Goal: Transaction & Acquisition: Purchase product/service

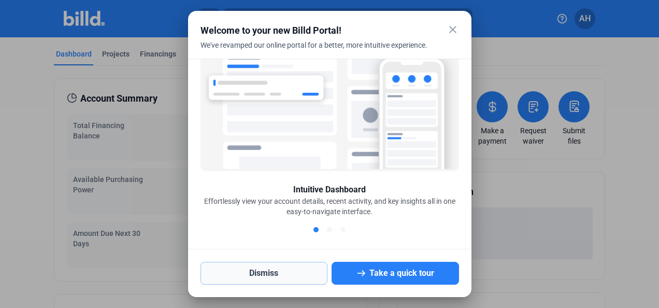
click at [289, 276] on button "Dismiss" at bounding box center [265, 273] width 128 height 23
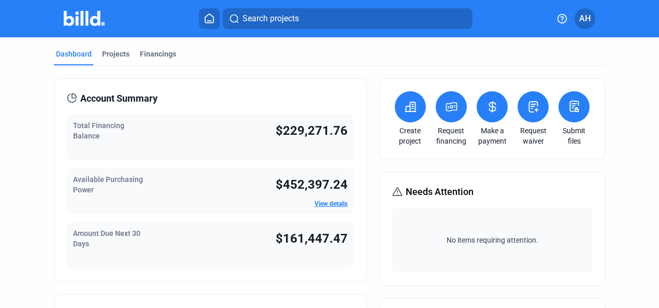
click at [451, 105] on icon at bounding box center [451, 107] width 13 height 12
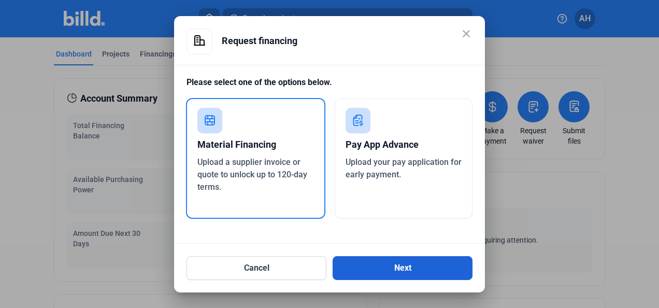
click at [356, 265] on button "Next" at bounding box center [403, 268] width 140 height 24
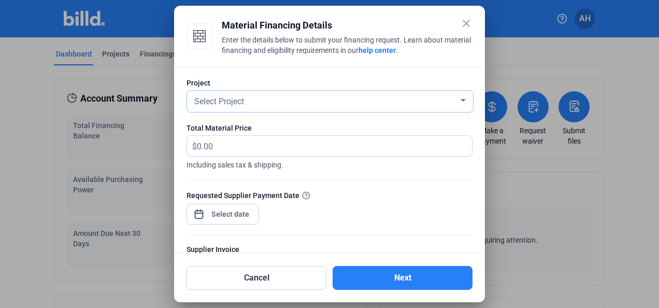
click at [238, 105] on span "Select Project" at bounding box center [219, 101] width 50 height 10
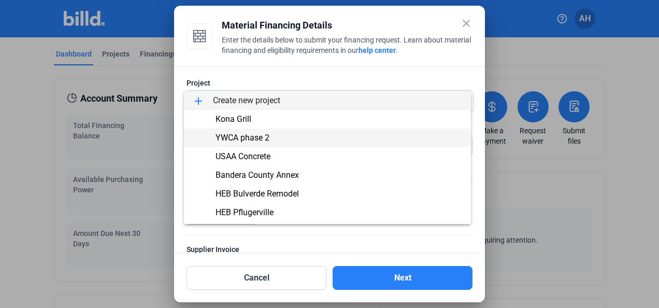
click at [248, 138] on span "YWCA phase 2" at bounding box center [243, 138] width 54 height 10
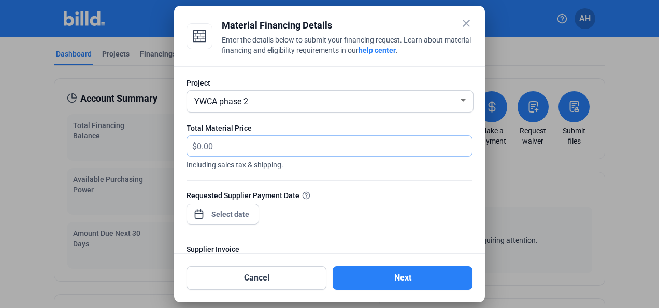
click at [220, 148] on input "text" at bounding box center [328, 146] width 263 height 20
type input "36,552.58"
click at [218, 215] on div "close Material Financing Details Enter the details below to submit your financi…" at bounding box center [329, 154] width 659 height 308
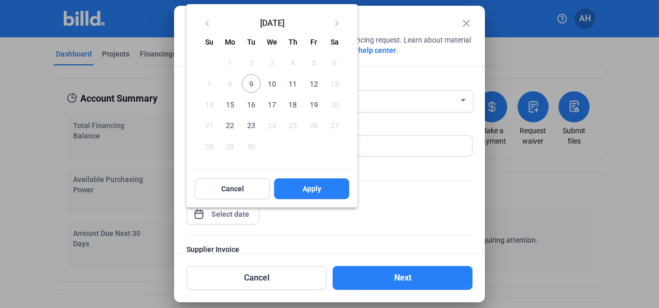
click at [250, 82] on span "9" at bounding box center [251, 83] width 19 height 19
click at [275, 84] on span "10" at bounding box center [272, 83] width 19 height 19
click at [306, 188] on span "Apply" at bounding box center [312, 189] width 19 height 10
type input "[DATE]"
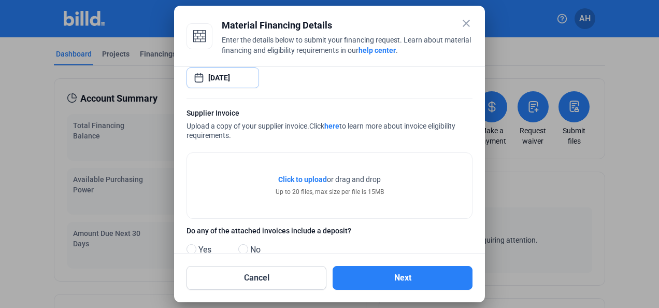
scroll to position [156, 0]
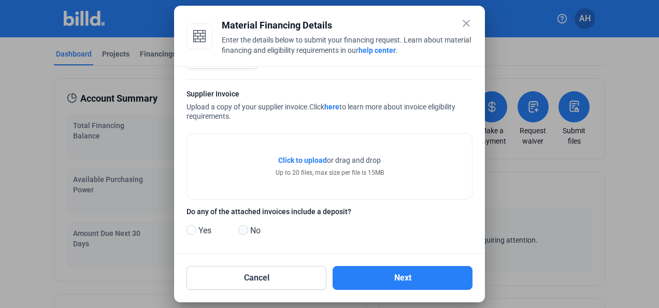
click at [245, 230] on span at bounding box center [243, 230] width 10 height 10
click at [245, 230] on input "No" at bounding box center [242, 231] width 8 height 8
radio input "true"
click at [300, 156] on span "Click to upload" at bounding box center [302, 160] width 49 height 8
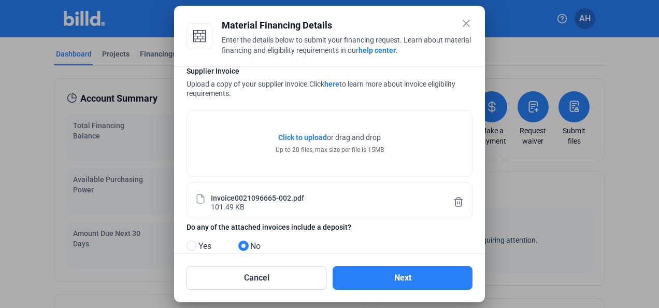
scroll to position [198, 0]
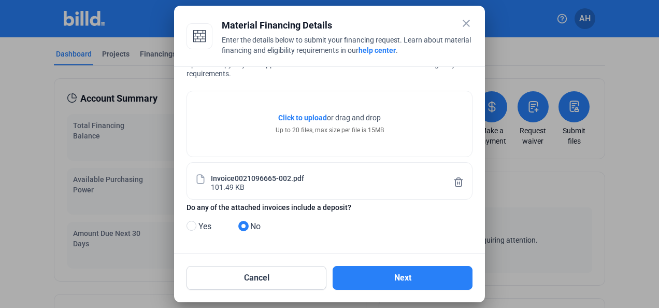
click at [304, 114] on span "Click to upload" at bounding box center [302, 118] width 49 height 8
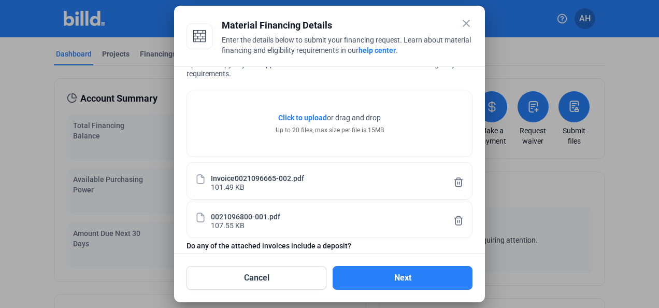
click at [303, 114] on span "Click to upload" at bounding box center [302, 118] width 49 height 8
click at [308, 119] on span "Click to upload" at bounding box center [302, 118] width 49 height 8
click at [293, 114] on span "Click to upload" at bounding box center [302, 118] width 49 height 8
click at [314, 114] on span "Click to upload" at bounding box center [302, 118] width 49 height 8
click at [301, 116] on span "Click to upload" at bounding box center [302, 118] width 49 height 8
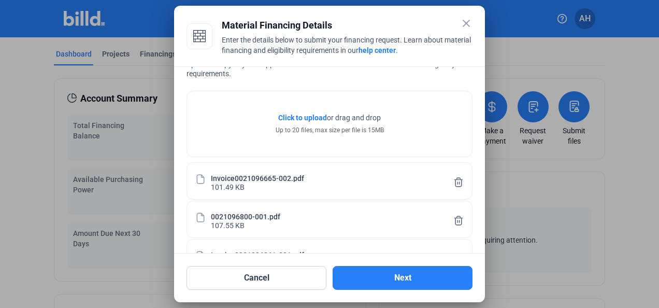
click at [304, 115] on span "Click to upload" at bounding box center [302, 118] width 49 height 8
click at [314, 114] on span "Click to upload" at bounding box center [302, 118] width 49 height 8
click at [293, 117] on span "Click to upload" at bounding box center [302, 118] width 49 height 8
click at [294, 117] on span "Click to upload" at bounding box center [302, 118] width 49 height 8
click at [313, 115] on span "Click to upload" at bounding box center [302, 118] width 49 height 8
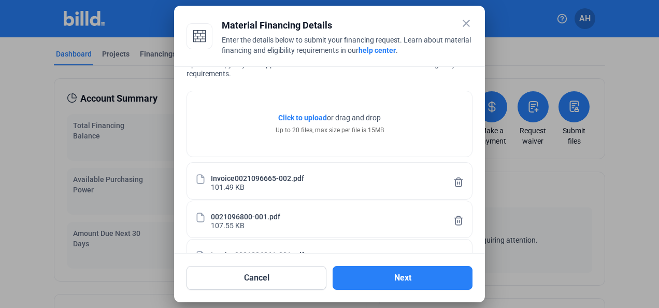
click at [299, 116] on span "Click to upload" at bounding box center [302, 118] width 49 height 8
click at [288, 114] on span "Click to upload" at bounding box center [302, 118] width 49 height 8
click at [306, 115] on span "Click to upload" at bounding box center [302, 118] width 49 height 8
click at [311, 115] on span "Click to upload" at bounding box center [302, 118] width 49 height 8
click at [309, 115] on span "Click to upload" at bounding box center [302, 118] width 49 height 8
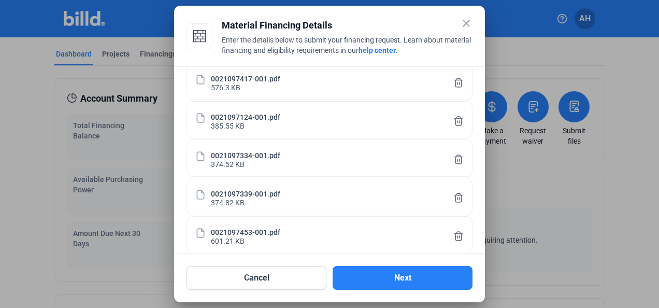
scroll to position [812, 0]
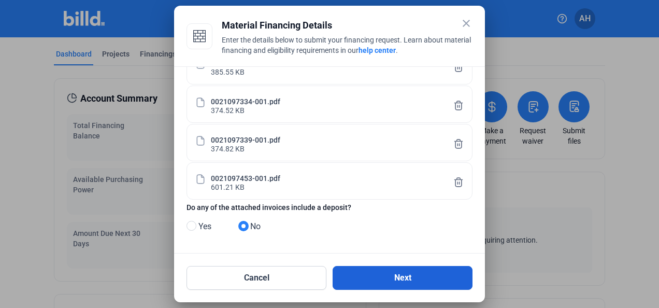
click at [393, 280] on button "Next" at bounding box center [403, 278] width 140 height 24
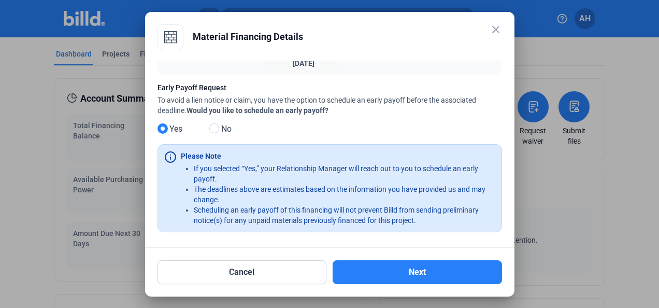
scroll to position [171, 0]
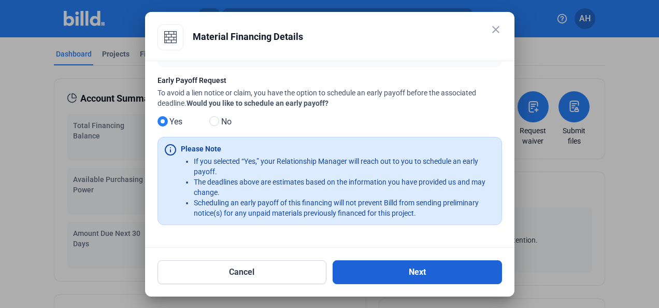
click at [365, 265] on button "Next" at bounding box center [418, 272] width 170 height 24
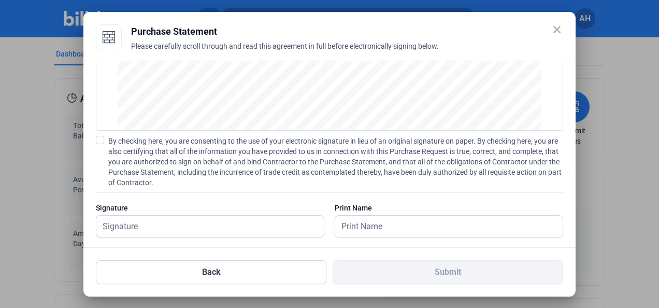
scroll to position [132, 0]
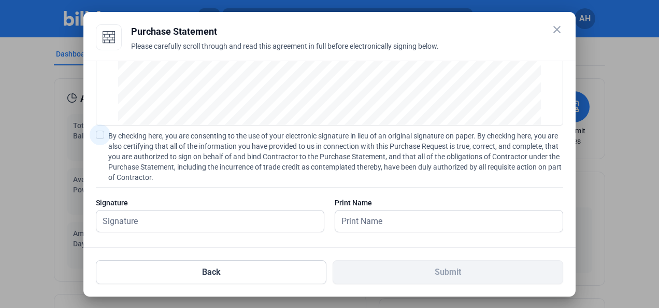
click at [99, 134] on span at bounding box center [100, 135] width 8 height 8
click at [0, 0] on input "By checking here, you are consenting to the use of your electronic signature in…" at bounding box center [0, 0] width 0 height 0
click at [204, 216] on input "text" at bounding box center [210, 220] width 228 height 21
type input "[PERSON_NAME]"
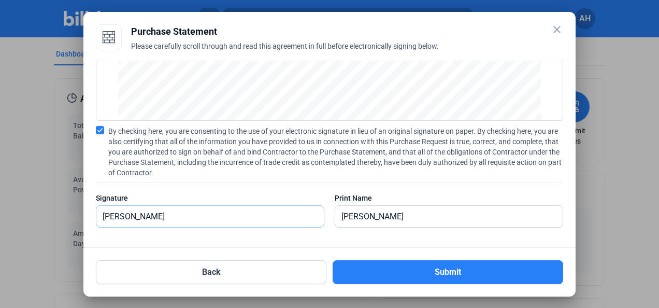
scroll to position [138, 0]
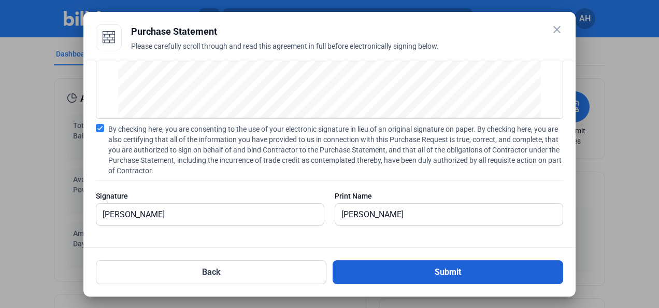
click at [419, 273] on button "Submit" at bounding box center [448, 272] width 231 height 24
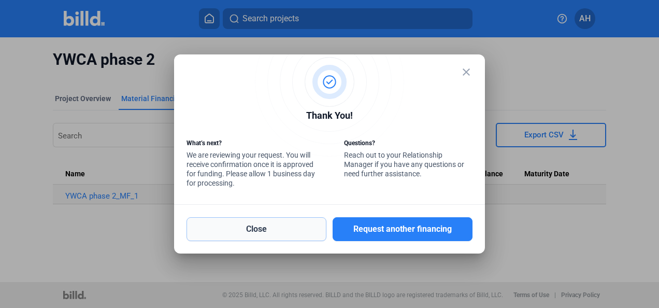
click at [251, 227] on button "Close" at bounding box center [257, 229] width 140 height 24
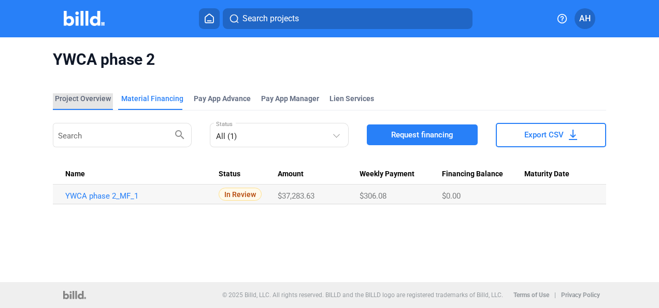
click at [70, 100] on div "Project Overview" at bounding box center [83, 98] width 56 height 10
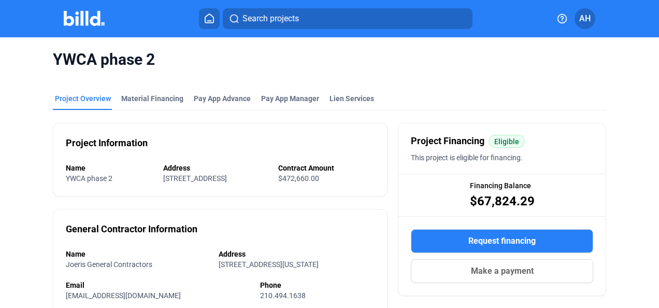
click at [71, 17] on img at bounding box center [84, 18] width 41 height 15
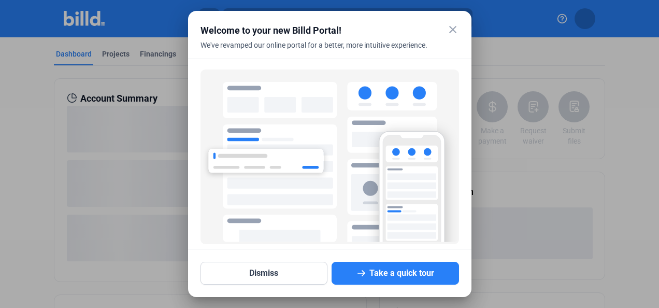
scroll to position [73, 0]
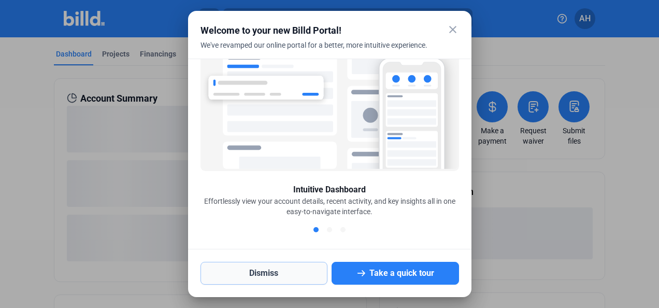
click at [283, 272] on button "Dismiss" at bounding box center [265, 273] width 128 height 23
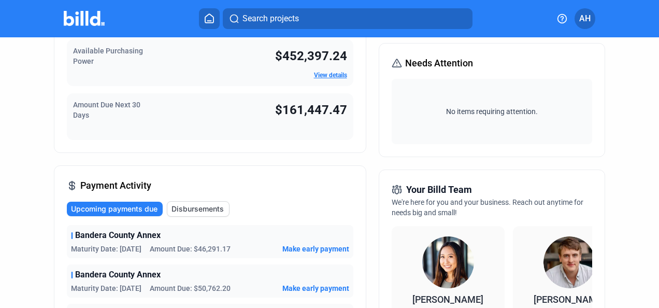
scroll to position [0, 0]
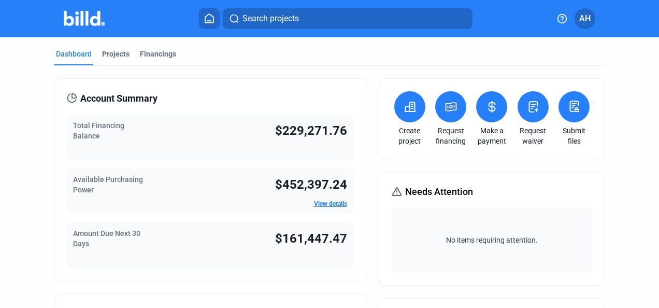
click at [492, 106] on icon at bounding box center [492, 107] width 13 height 12
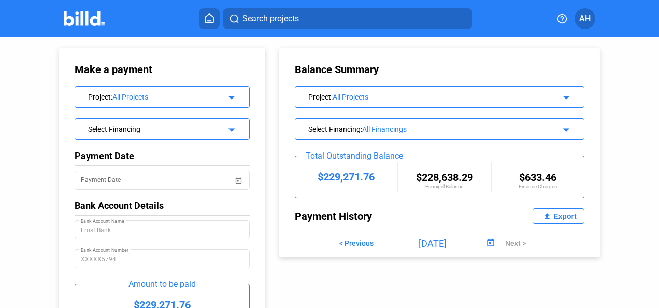
click at [83, 17] on img at bounding box center [84, 18] width 41 height 15
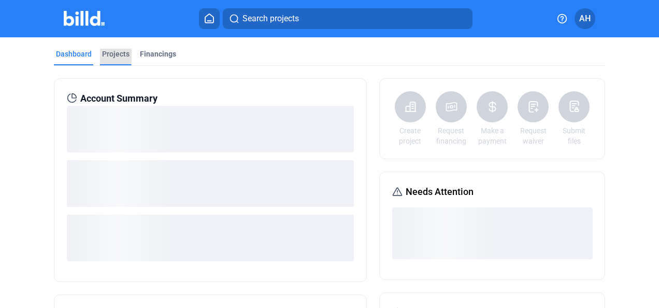
click at [112, 54] on div "Projects" at bounding box center [115, 54] width 27 height 10
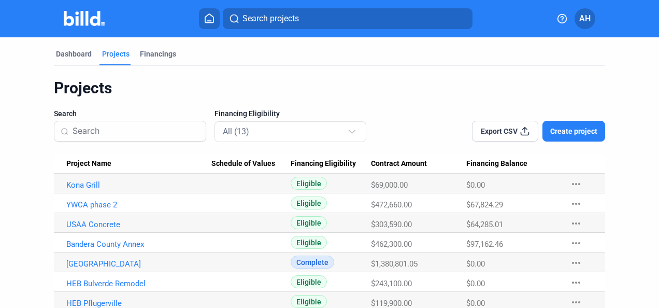
click at [570, 134] on span "Create project" at bounding box center [574, 131] width 47 height 10
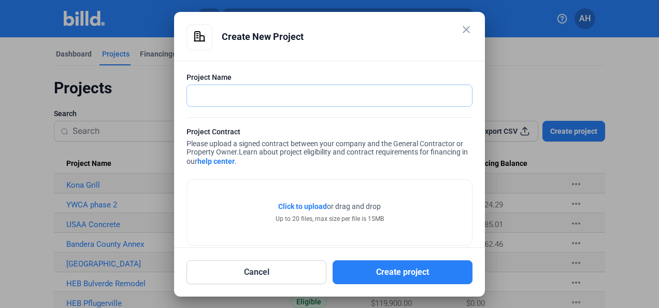
click at [350, 96] on input "text" at bounding box center [329, 95] width 285 height 21
drag, startPoint x: 380, startPoint y: 64, endPoint x: 376, endPoint y: 97, distance: 32.9
click at [381, 64] on div "Project Name Project Contract Please upload a signed contract between your comp…" at bounding box center [329, 154] width 311 height 187
click at [264, 99] on input "text" at bounding box center [329, 95] width 285 height 21
type input "[US_STATE][GEOGRAPHIC_DATA]"
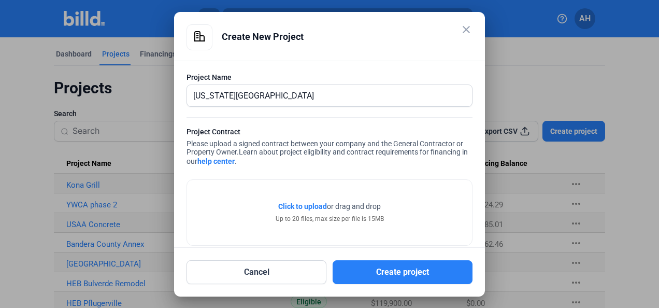
click at [304, 206] on span "Click to upload" at bounding box center [302, 206] width 49 height 8
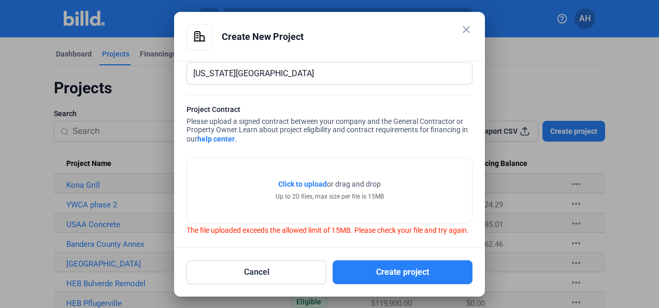
scroll to position [35, 0]
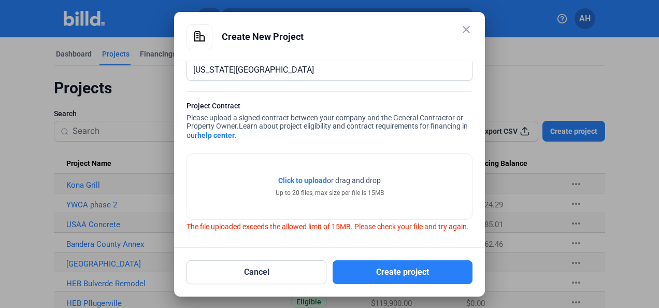
click at [306, 176] on span "Click to upload" at bounding box center [302, 180] width 49 height 8
click at [315, 176] on span "Click to upload" at bounding box center [302, 180] width 49 height 8
click at [314, 176] on span "Click to upload" at bounding box center [302, 180] width 49 height 8
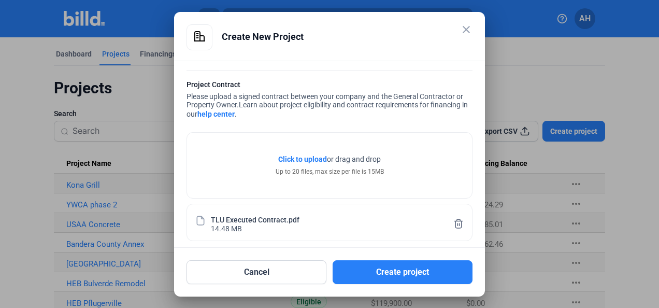
scroll to position [53, 0]
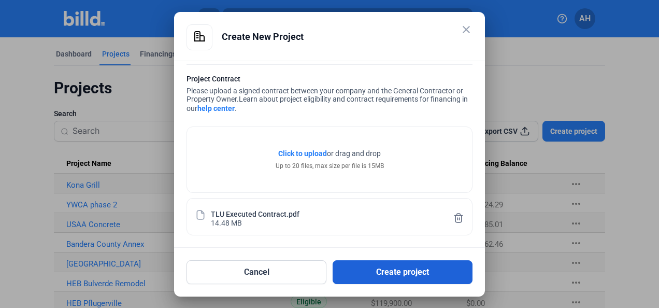
click at [365, 270] on button "Create project" at bounding box center [403, 272] width 140 height 24
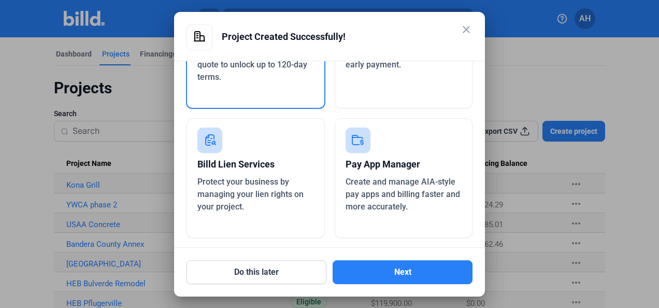
scroll to position [108, 0]
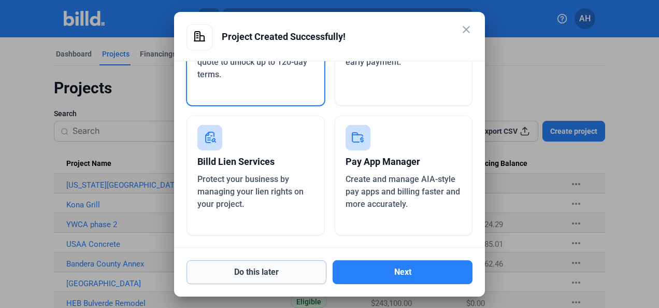
click at [272, 269] on button "Do this later" at bounding box center [257, 272] width 140 height 24
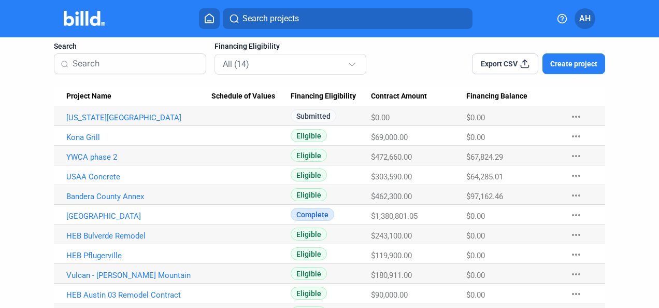
scroll to position [0, 0]
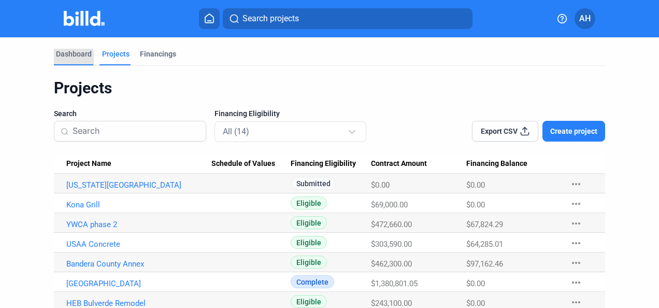
click at [64, 58] on div "Dashboard" at bounding box center [74, 54] width 36 height 10
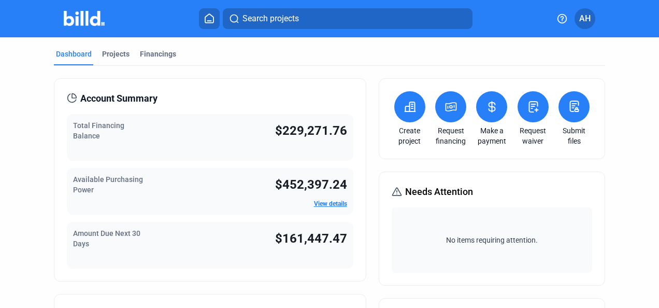
click at [451, 106] on icon at bounding box center [451, 107] width 10 height 8
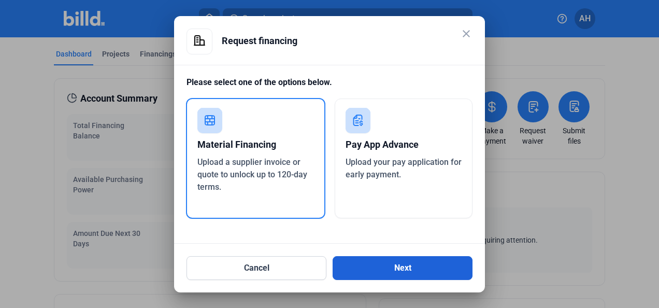
click at [410, 266] on button "Next" at bounding box center [403, 268] width 140 height 24
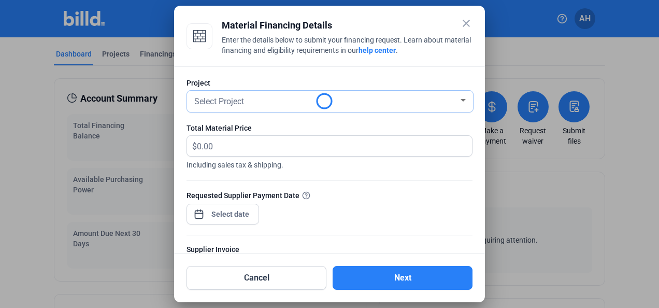
click at [336, 105] on div "Select Project" at bounding box center [325, 100] width 266 height 15
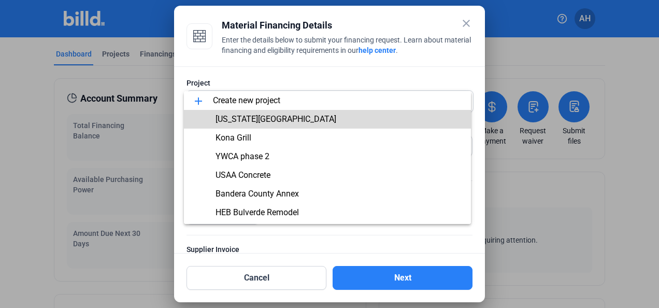
click at [336, 120] on span "[US_STATE][GEOGRAPHIC_DATA]" at bounding box center [276, 119] width 121 height 10
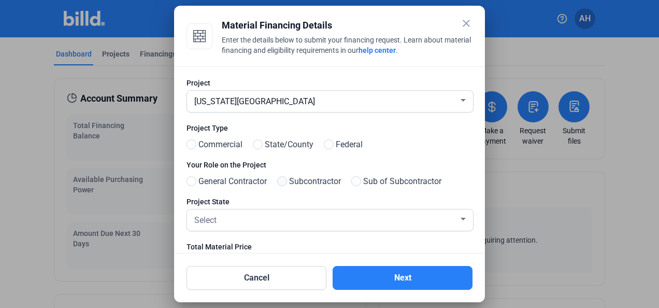
click at [287, 179] on span at bounding box center [282, 181] width 10 height 10
click at [285, 179] on input "Subcontractor" at bounding box center [281, 182] width 8 height 8
radio input "true"
click at [191, 145] on span at bounding box center [192, 144] width 10 height 10
click at [191, 145] on input "Commercial" at bounding box center [191, 145] width 8 height 8
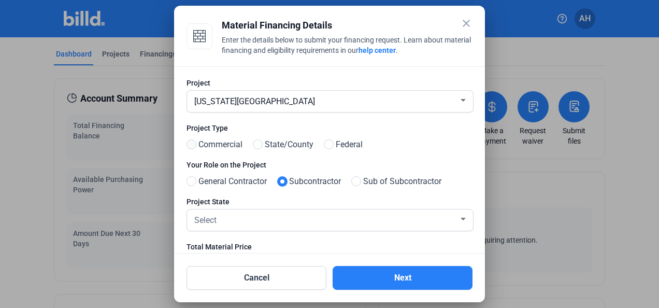
radio input "true"
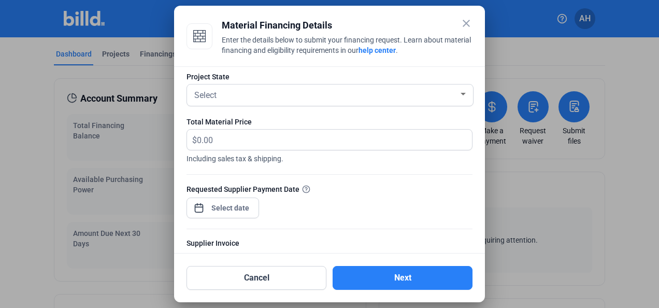
scroll to position [156, 0]
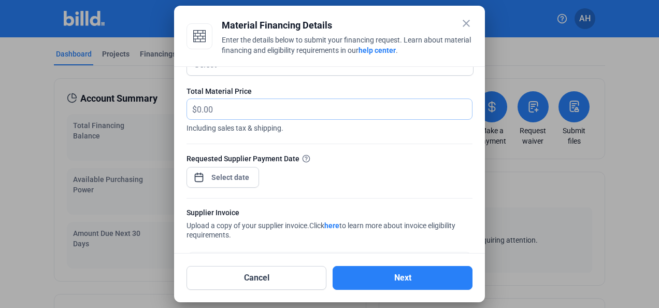
click at [234, 116] on input "text" at bounding box center [334, 109] width 275 height 20
type input "22,393.96"
click at [237, 176] on div "close Material Financing Details Enter the details below to submit your financi…" at bounding box center [329, 154] width 659 height 308
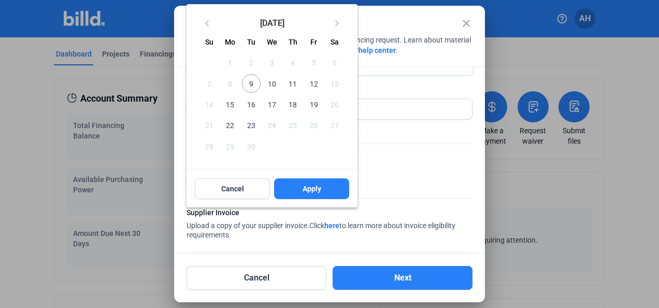
click at [272, 83] on span "10" at bounding box center [272, 83] width 19 height 19
click at [310, 189] on span "Apply" at bounding box center [312, 189] width 19 height 10
type input "[DATE]"
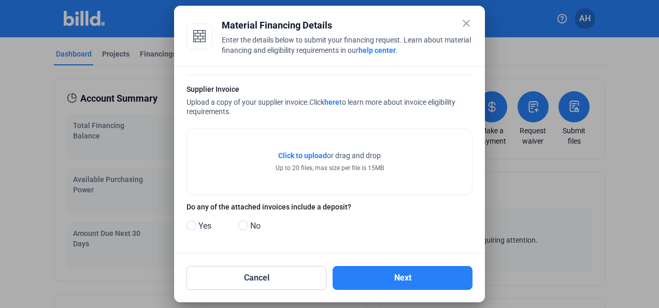
scroll to position [279, 0]
click at [242, 223] on span at bounding box center [243, 225] width 10 height 10
click at [242, 223] on input "No" at bounding box center [242, 226] width 8 height 8
radio input "true"
click at [307, 148] on div "Click to upload Tap to upload or drag and drop Up to 20 files, max size per fil…" at bounding box center [329, 161] width 285 height 65
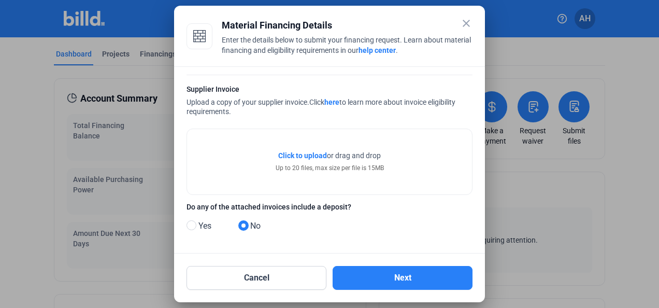
click at [305, 153] on span "Click to upload" at bounding box center [302, 155] width 49 height 8
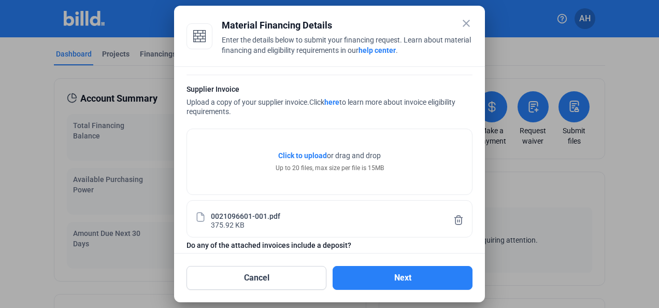
click at [301, 155] on span "Click to upload" at bounding box center [302, 155] width 49 height 8
click at [305, 155] on span "Click to upload" at bounding box center [302, 155] width 49 height 8
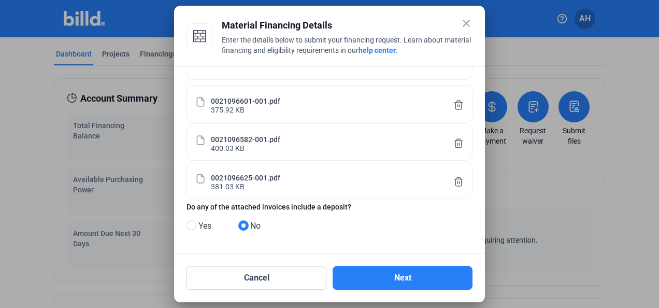
scroll to position [238, 0]
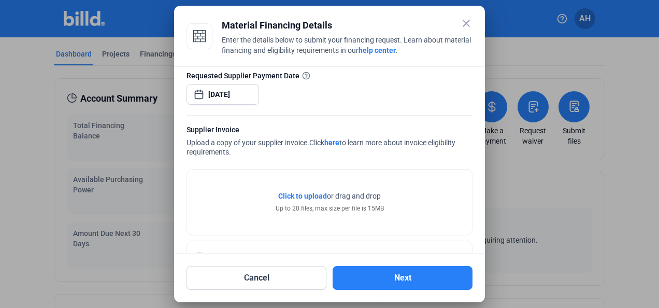
click at [309, 197] on span "Click to upload" at bounding box center [302, 196] width 49 height 8
click at [306, 192] on span "Click to upload" at bounding box center [302, 196] width 49 height 8
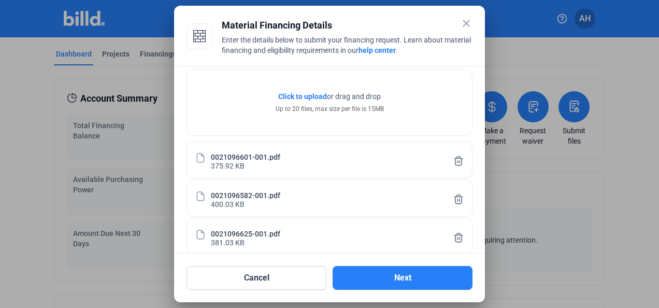
scroll to position [342, 0]
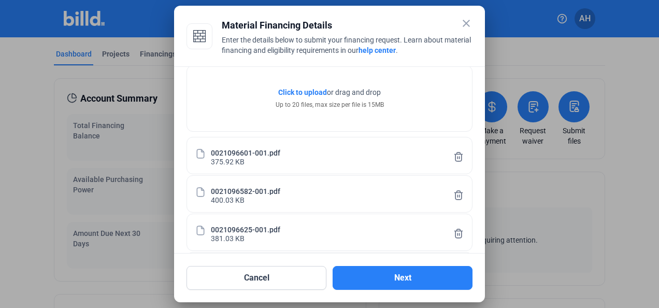
click at [307, 90] on span "Click to upload" at bounding box center [302, 92] width 49 height 8
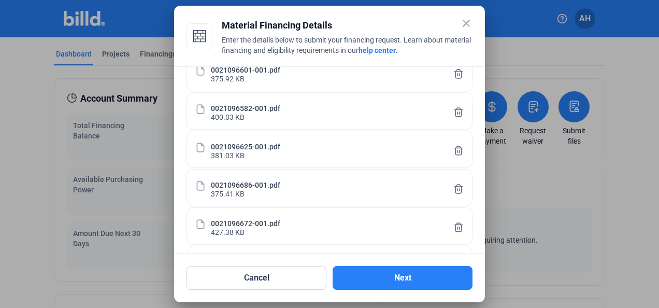
scroll to position [302, 0]
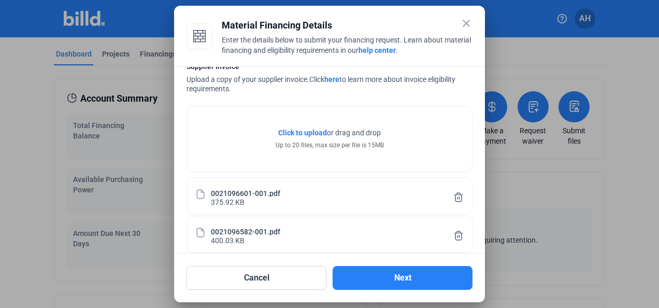
click at [299, 131] on span "Click to upload" at bounding box center [302, 133] width 49 height 8
click at [312, 131] on span "Click to upload" at bounding box center [302, 133] width 49 height 8
click at [300, 130] on span "Click to upload" at bounding box center [302, 133] width 49 height 8
click at [320, 133] on span "Click to upload" at bounding box center [302, 133] width 49 height 8
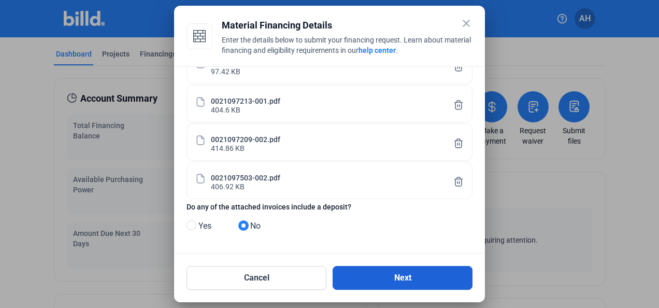
click at [411, 275] on button "Next" at bounding box center [403, 278] width 140 height 24
click at [388, 278] on button "Next" at bounding box center [403, 278] width 140 height 24
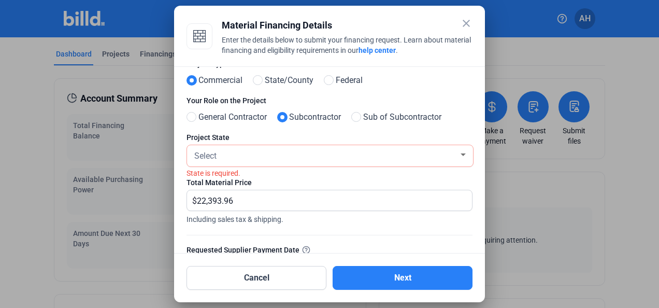
scroll to position [0, 0]
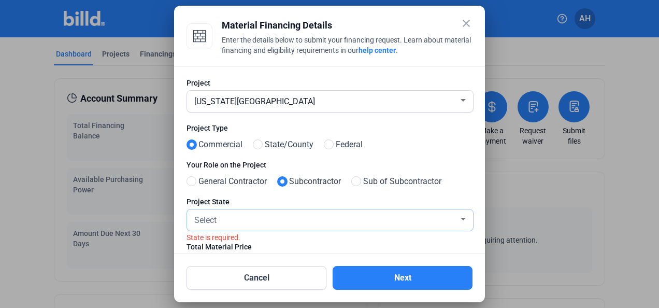
click at [246, 222] on div "Select" at bounding box center [325, 219] width 266 height 15
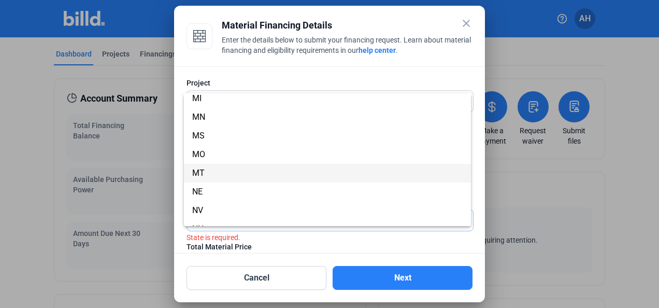
scroll to position [726, 0]
click at [224, 178] on span "[GEOGRAPHIC_DATA]" at bounding box center [327, 179] width 271 height 19
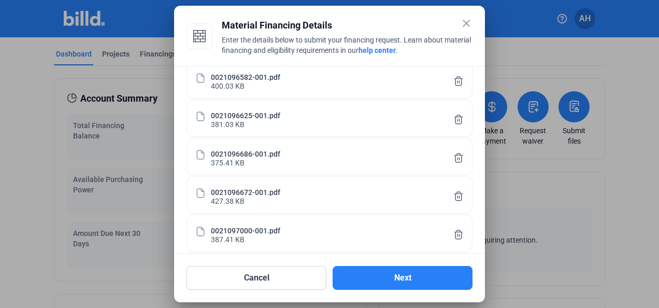
scroll to position [663, 0]
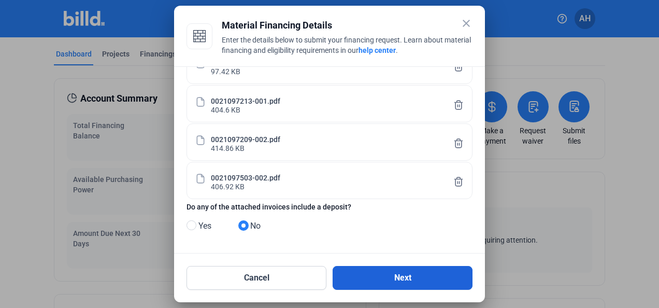
click at [382, 277] on button "Next" at bounding box center [403, 278] width 140 height 24
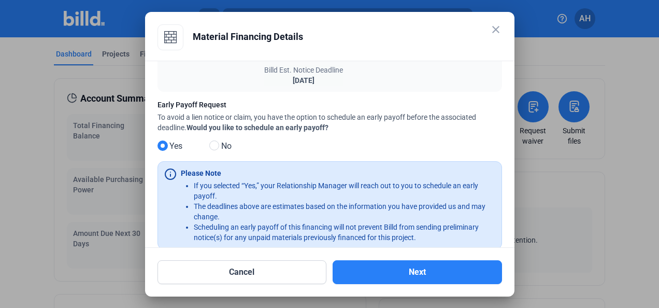
scroll to position [171, 0]
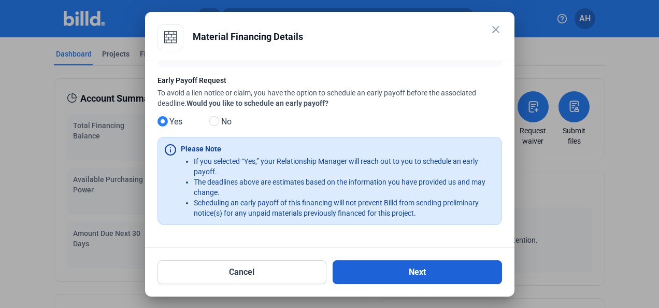
click at [391, 273] on button "Next" at bounding box center [418, 272] width 170 height 24
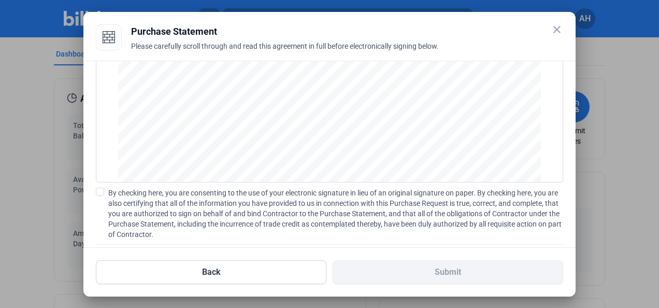
scroll to position [138, 0]
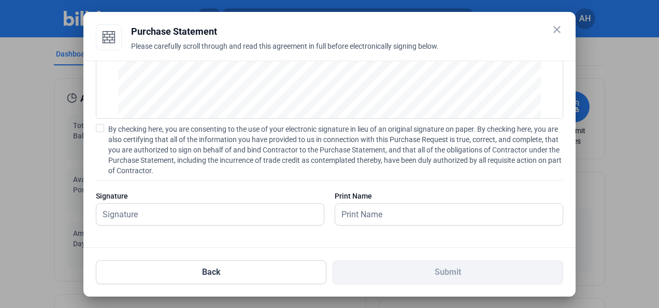
click at [101, 125] on span at bounding box center [100, 128] width 8 height 8
click at [0, 0] on input "By checking here, you are consenting to the use of your electronic signature in…" at bounding box center [0, 0] width 0 height 0
click at [171, 210] on input "text" at bounding box center [210, 214] width 228 height 21
type input "[PERSON_NAME]"
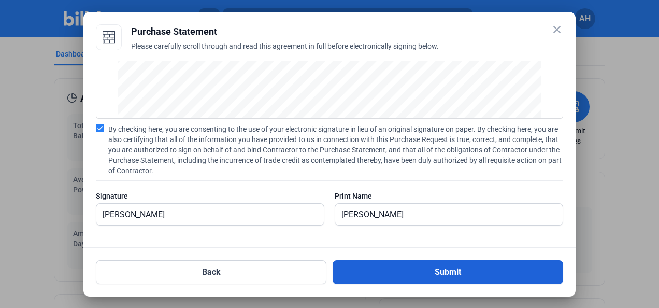
click at [390, 272] on button "Submit" at bounding box center [448, 272] width 231 height 24
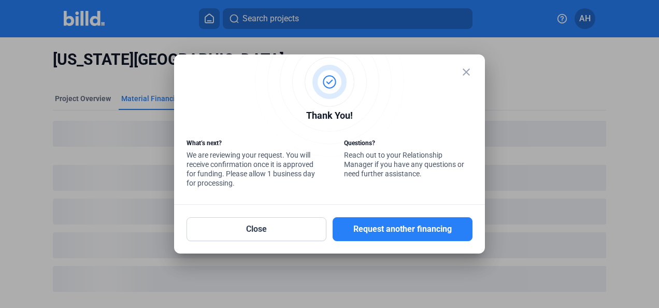
click at [469, 70] on mat-icon "close" at bounding box center [466, 72] width 12 height 12
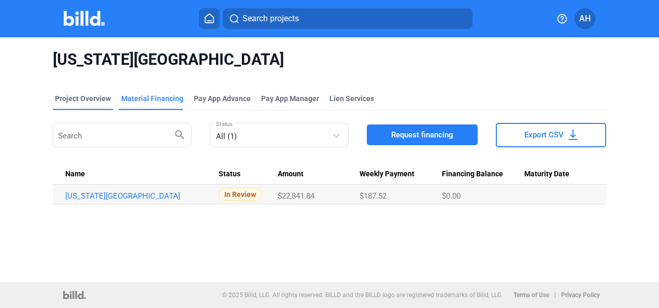
click at [64, 97] on div "Project Overview" at bounding box center [83, 98] width 56 height 10
